Goal: Transaction & Acquisition: Obtain resource

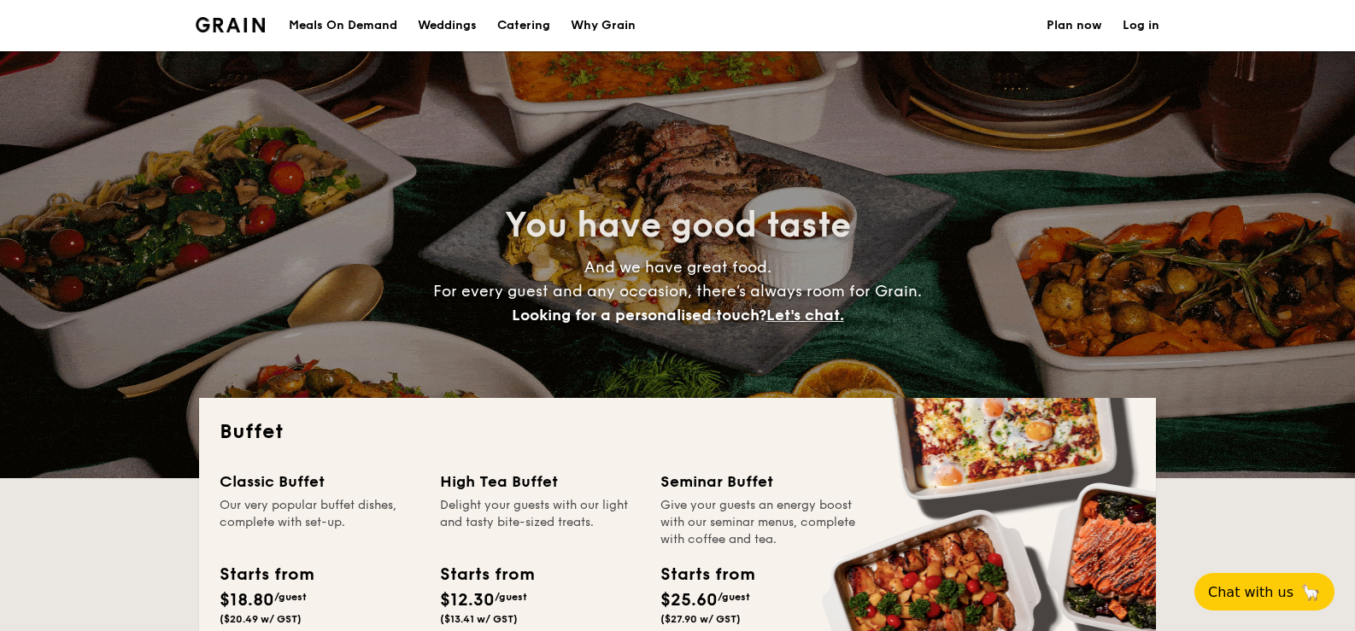
select select
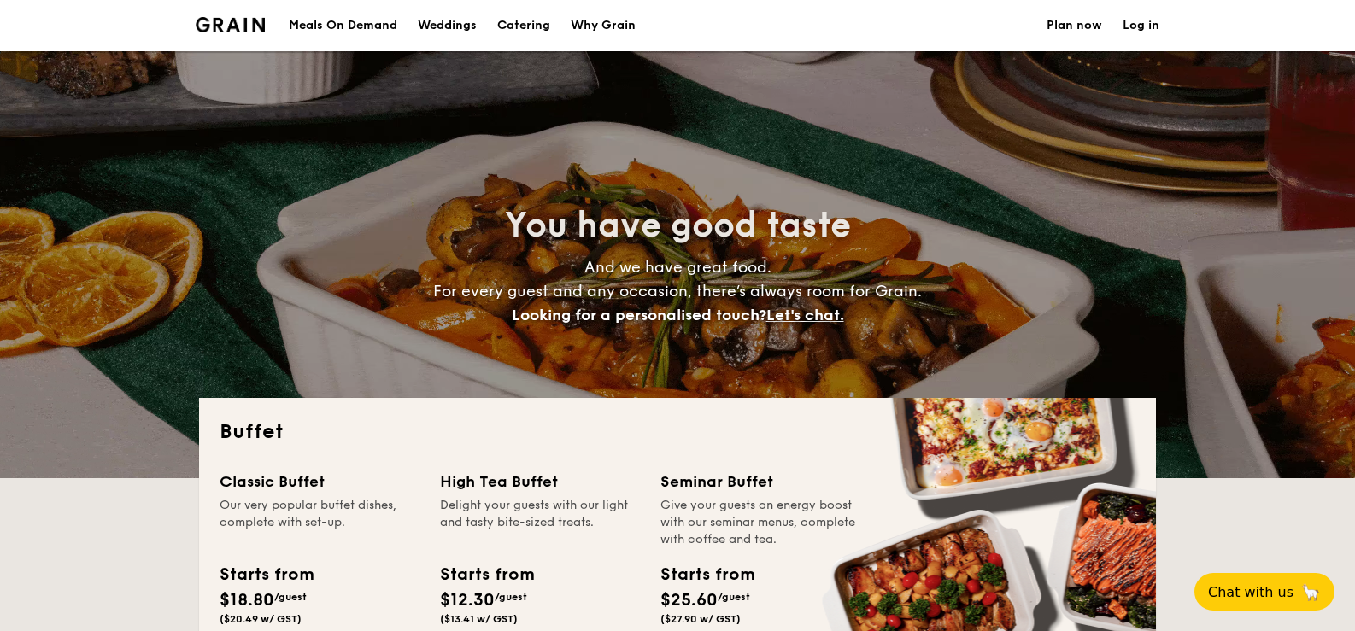
click at [504, 22] on h1 "Catering" at bounding box center [523, 25] width 53 height 51
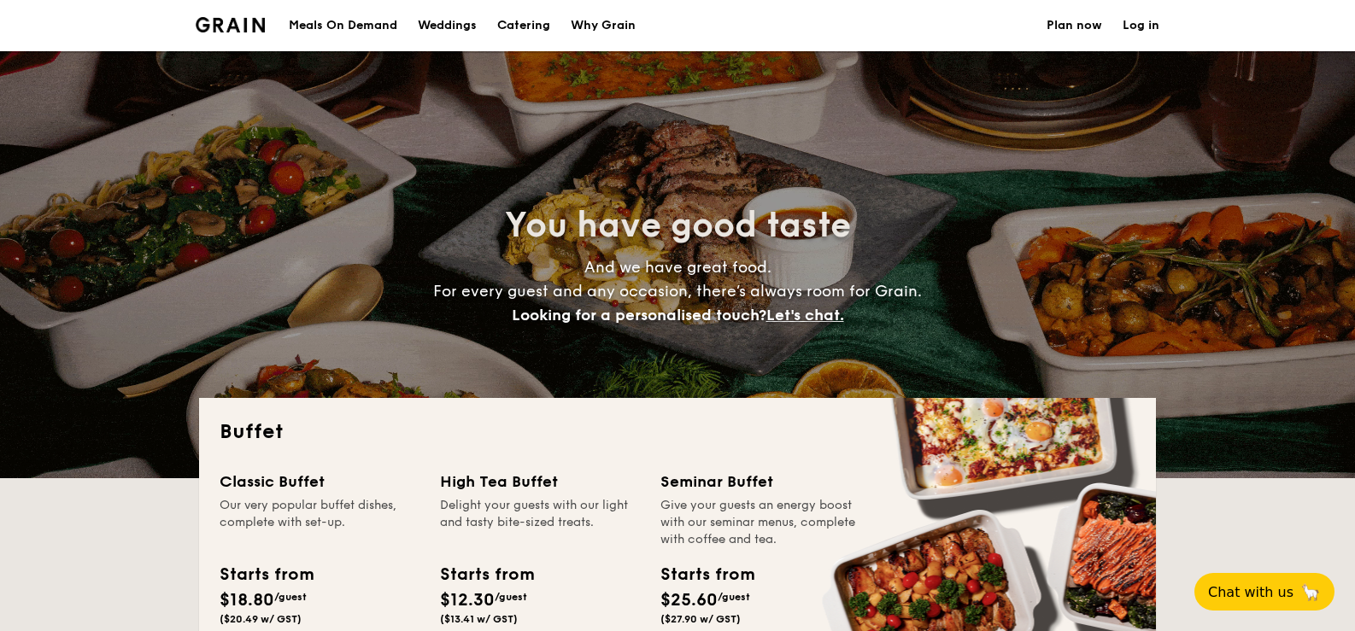
click at [529, 29] on h1 "Catering" at bounding box center [523, 25] width 53 height 51
click at [514, 20] on h1 "Catering" at bounding box center [523, 25] width 53 height 51
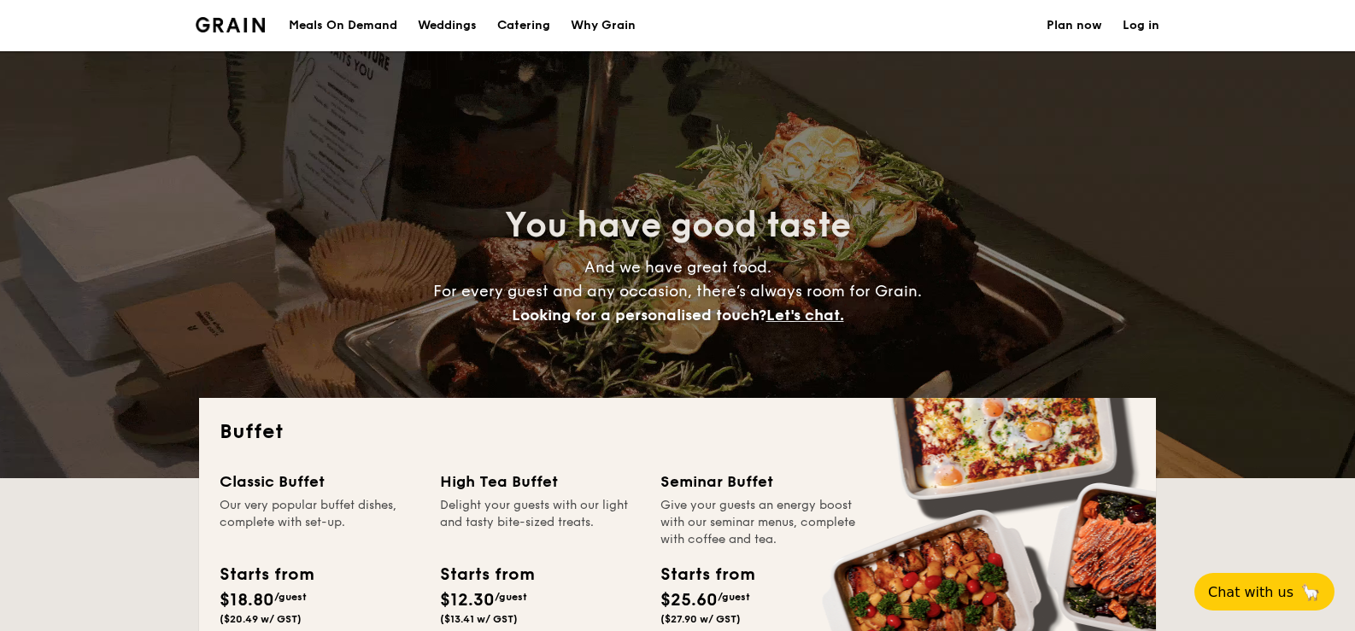
click at [453, 24] on div "Weddings" at bounding box center [447, 25] width 59 height 51
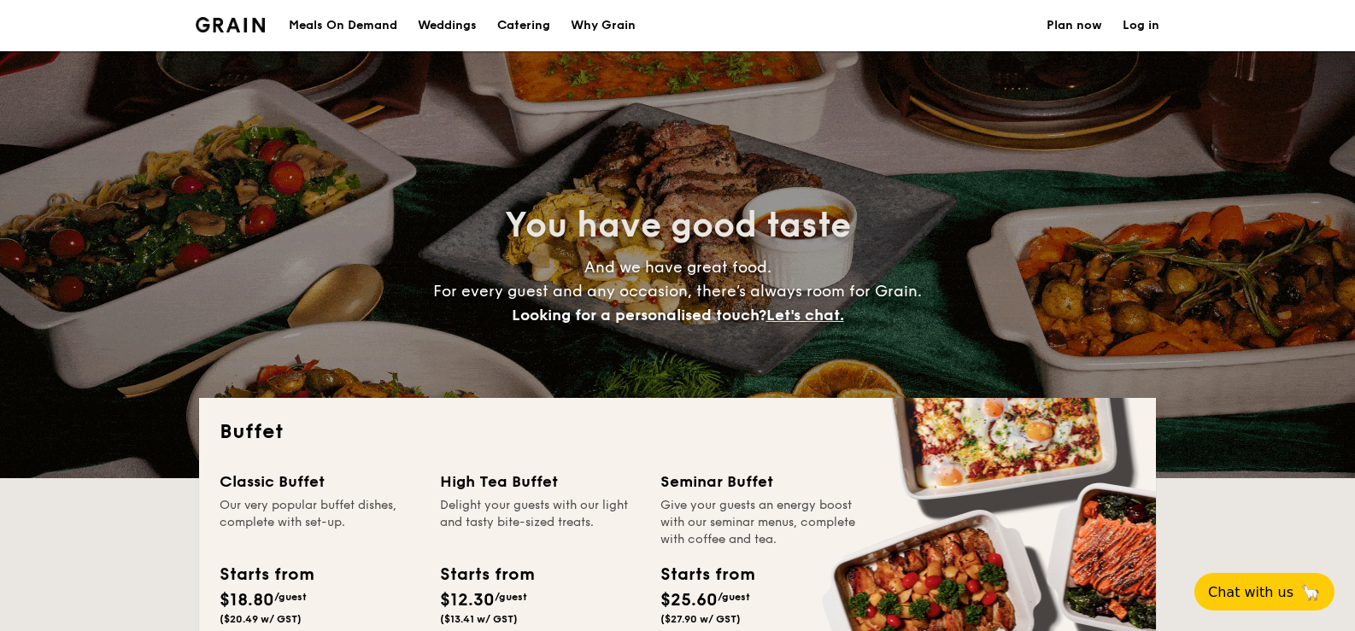
select select
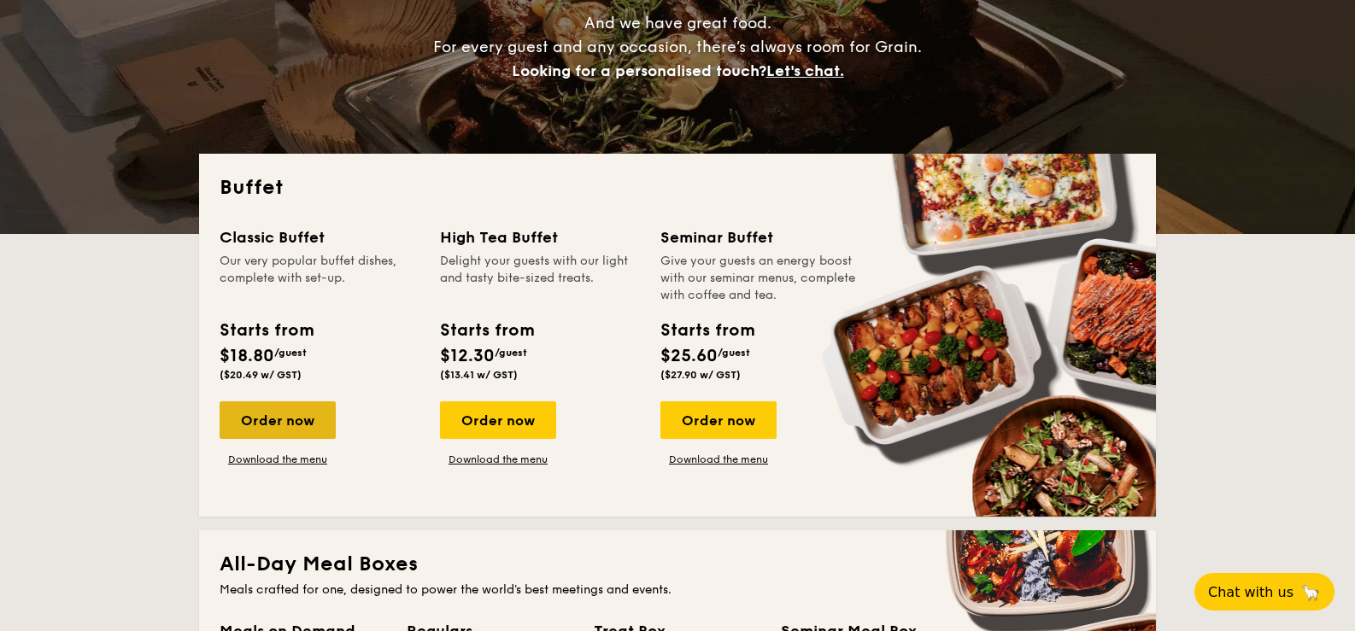
scroll to position [370, 0]
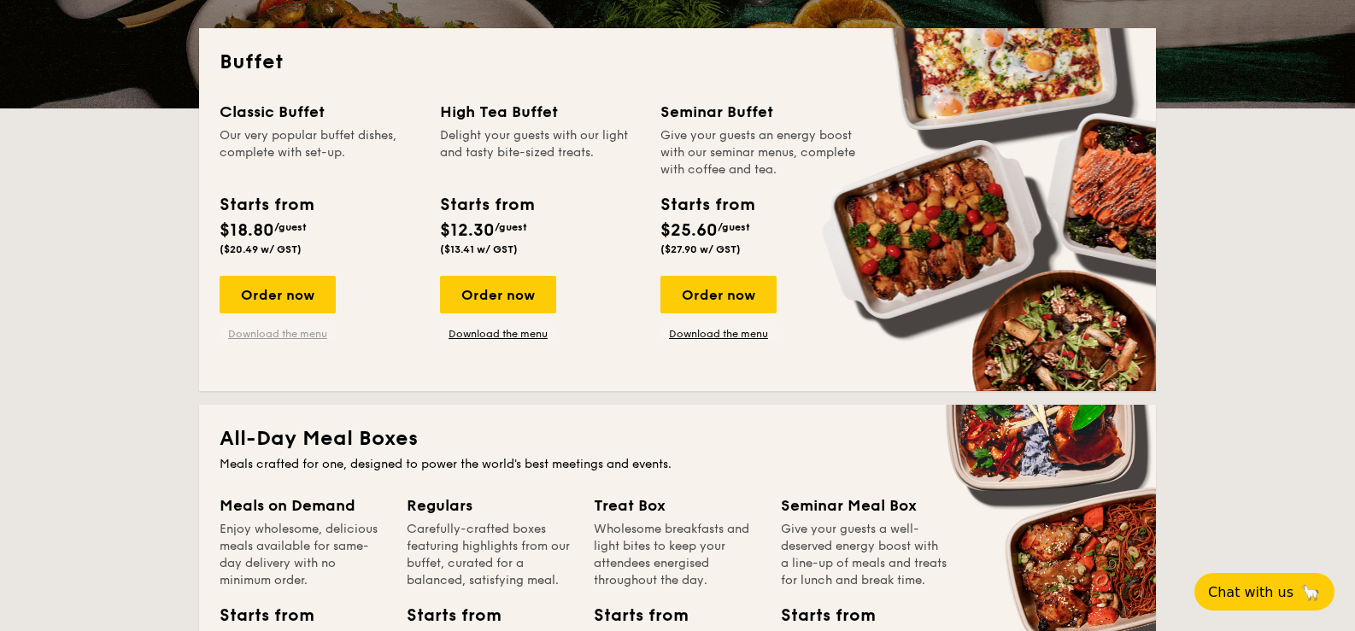
click at [288, 337] on link "Download the menu" at bounding box center [278, 334] width 116 height 14
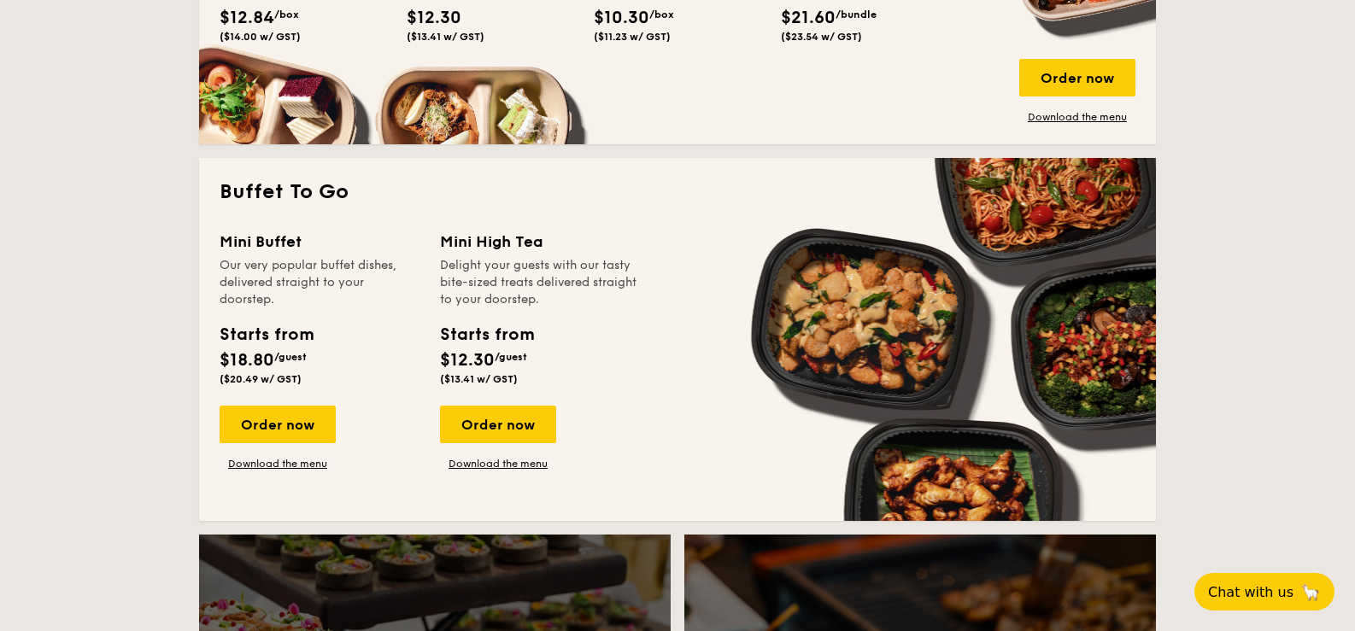
scroll to position [1054, 0]
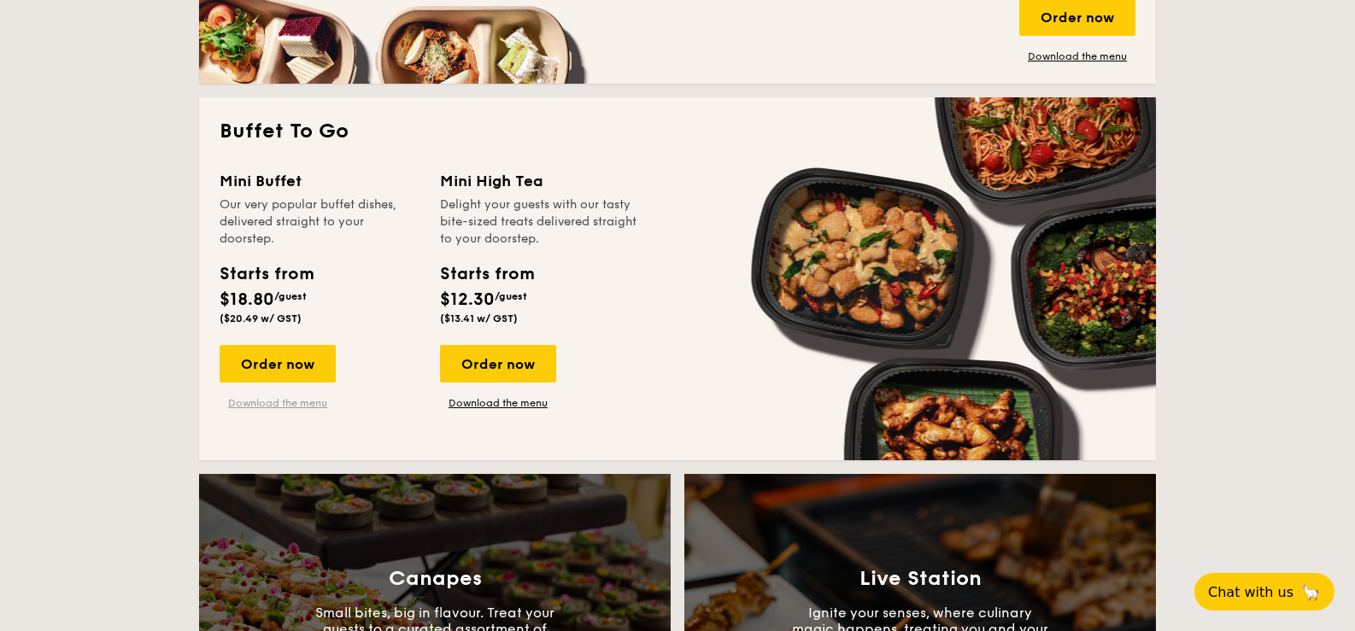
click at [244, 403] on link "Download the menu" at bounding box center [278, 403] width 116 height 14
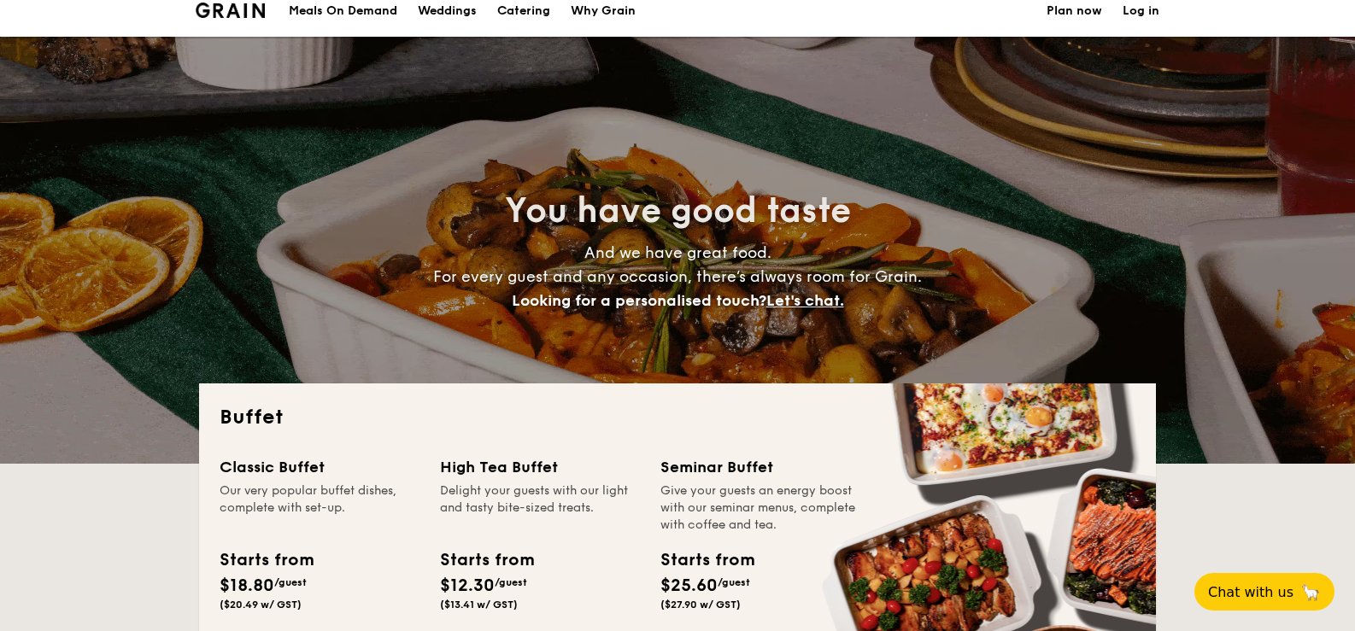
scroll to position [0, 0]
